Goal: Use online tool/utility: Utilize a website feature to perform a specific function

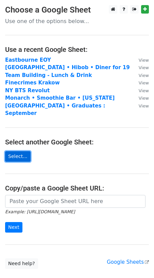
click at [22, 153] on link "Select..." at bounding box center [17, 156] width 25 height 11
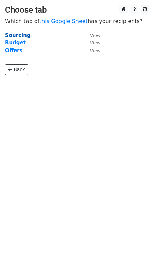
click at [19, 37] on strong "Sourcing" at bounding box center [17, 35] width 25 height 6
